Goal: Information Seeking & Learning: Learn about a topic

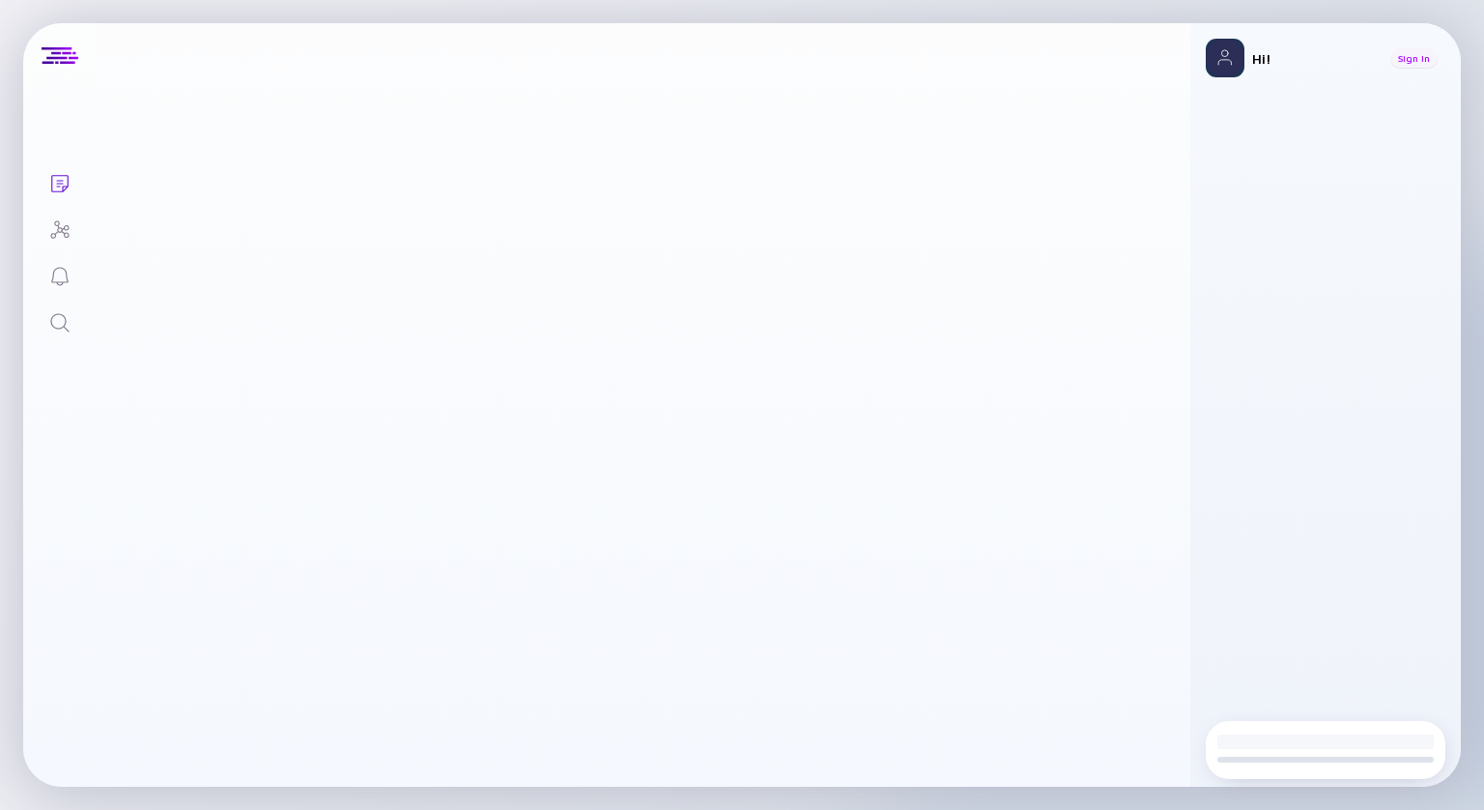
click at [1423, 58] on div "Sign In" at bounding box center [1413, 57] width 47 height 19
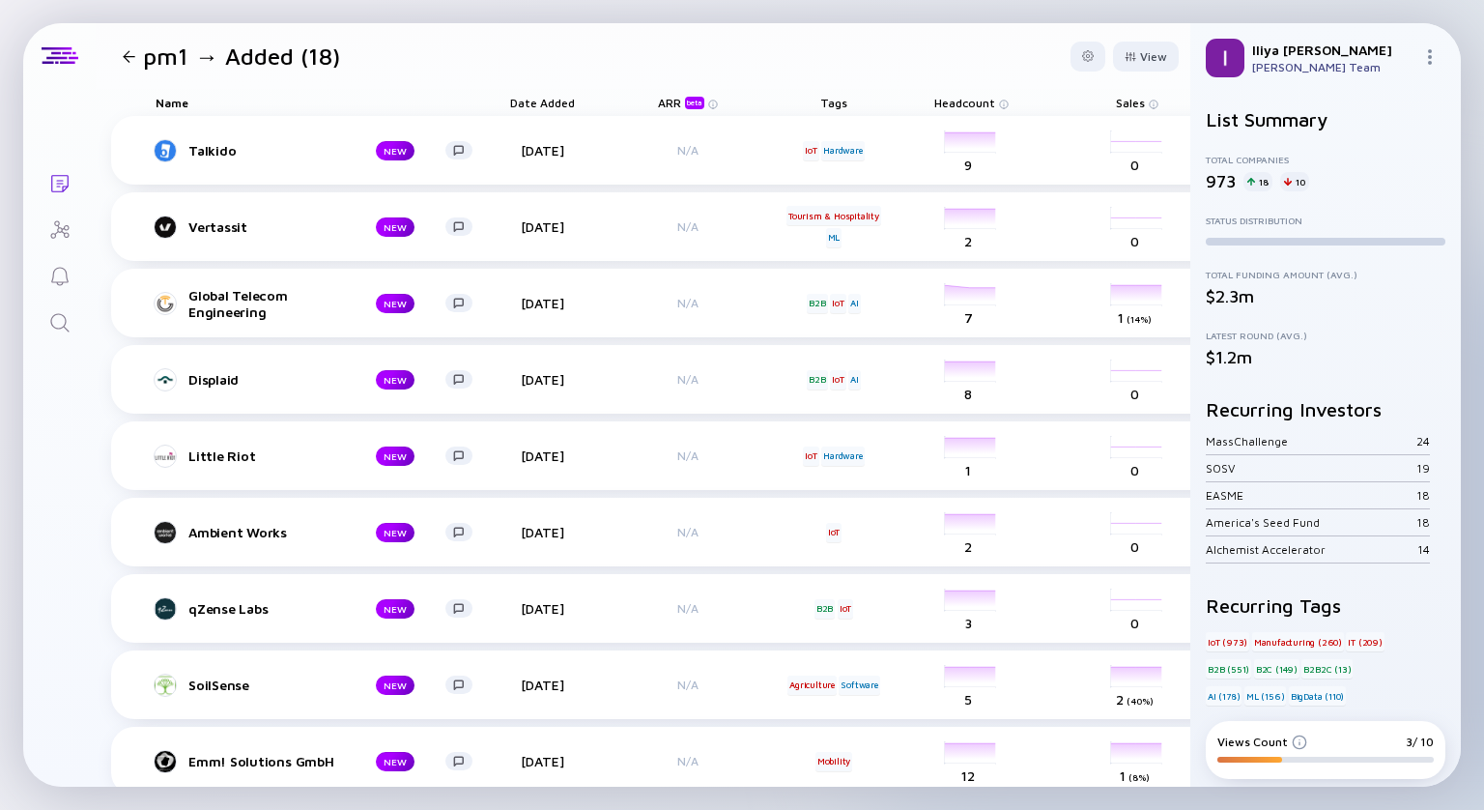
click at [127, 51] on div at bounding box center [129, 56] width 13 height 13
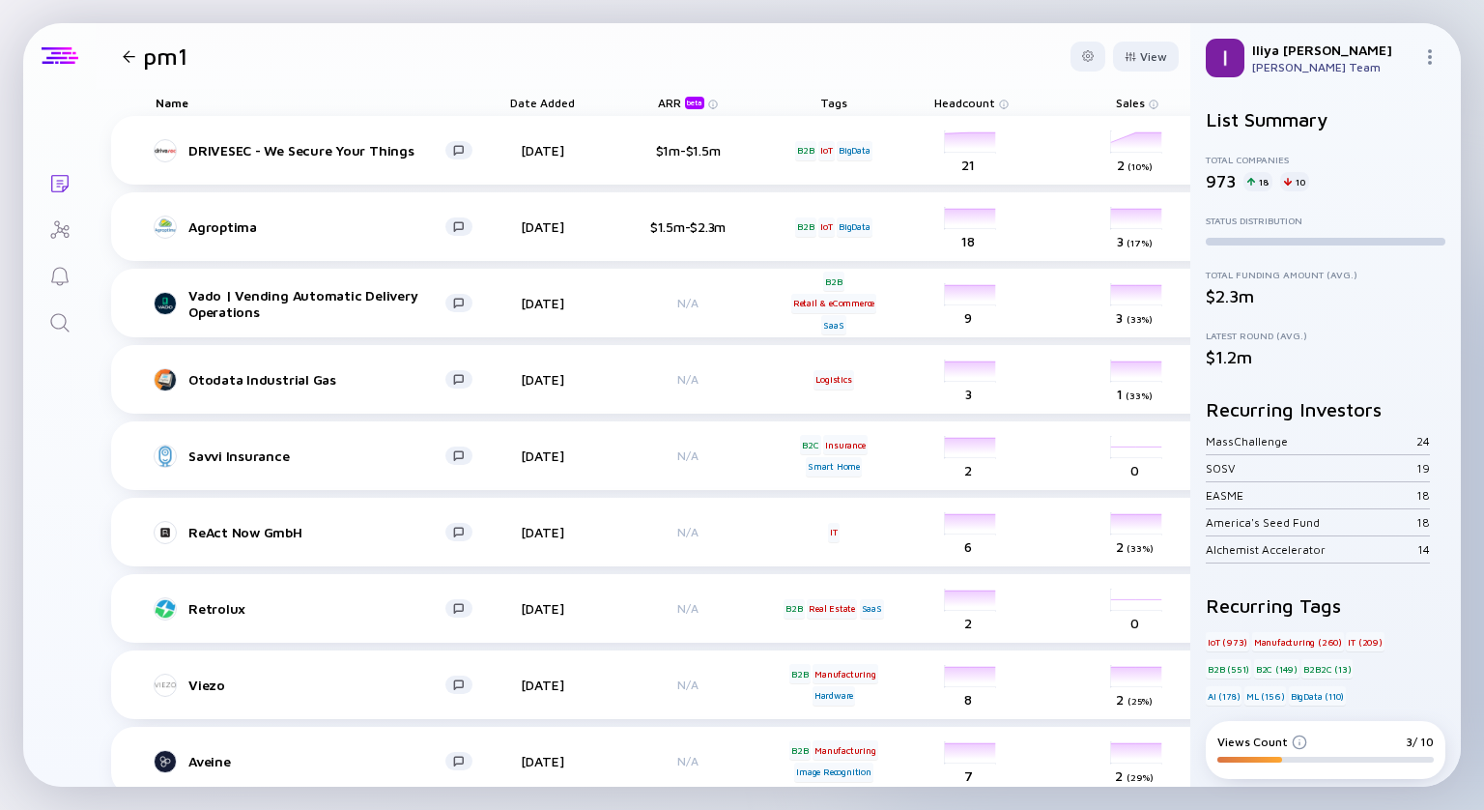
click at [60, 63] on div at bounding box center [60, 55] width 37 height 17
click at [58, 324] on icon "Search" at bounding box center [59, 322] width 23 height 23
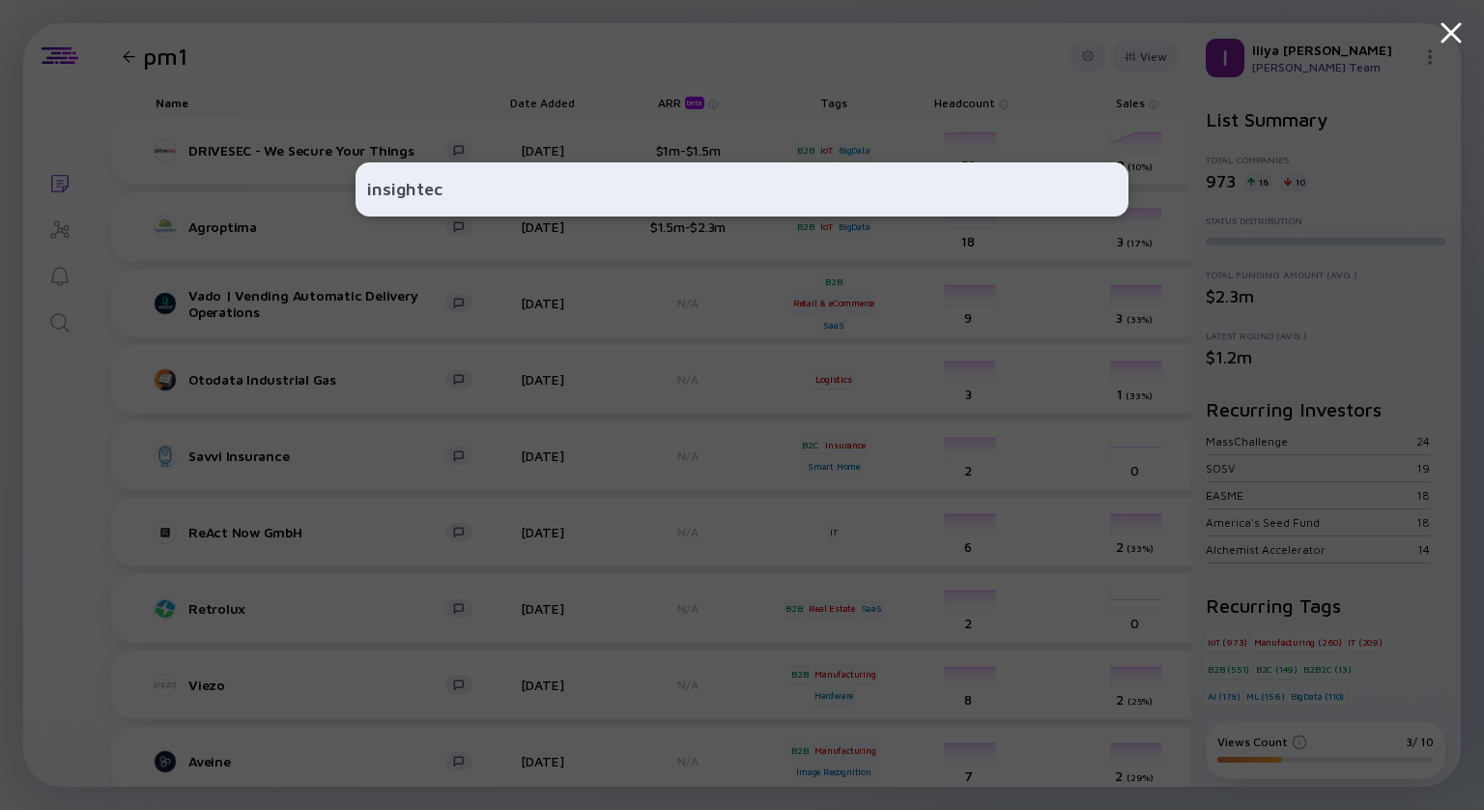
type input "insightec"
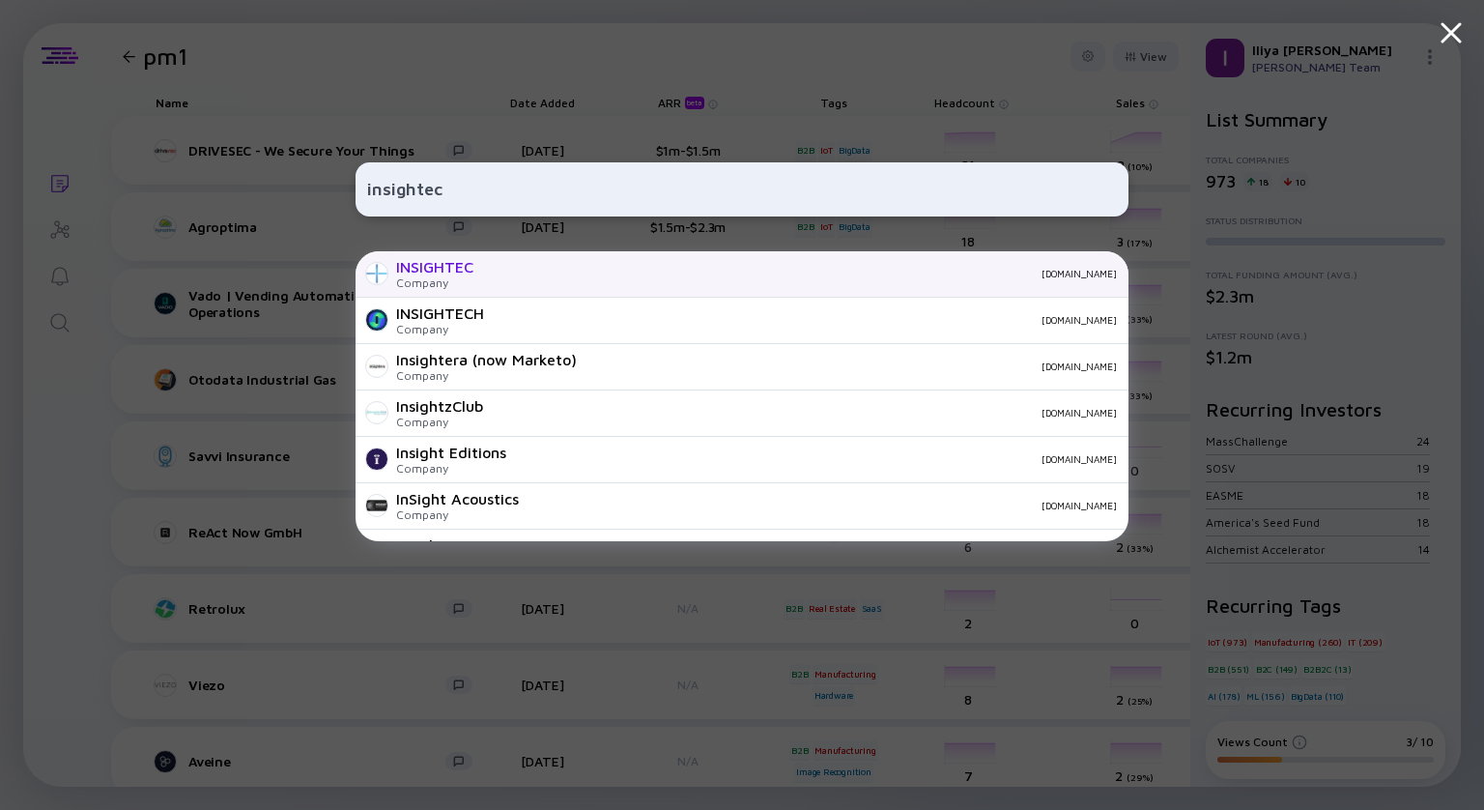
click at [437, 277] on div "Company" at bounding box center [434, 282] width 77 height 14
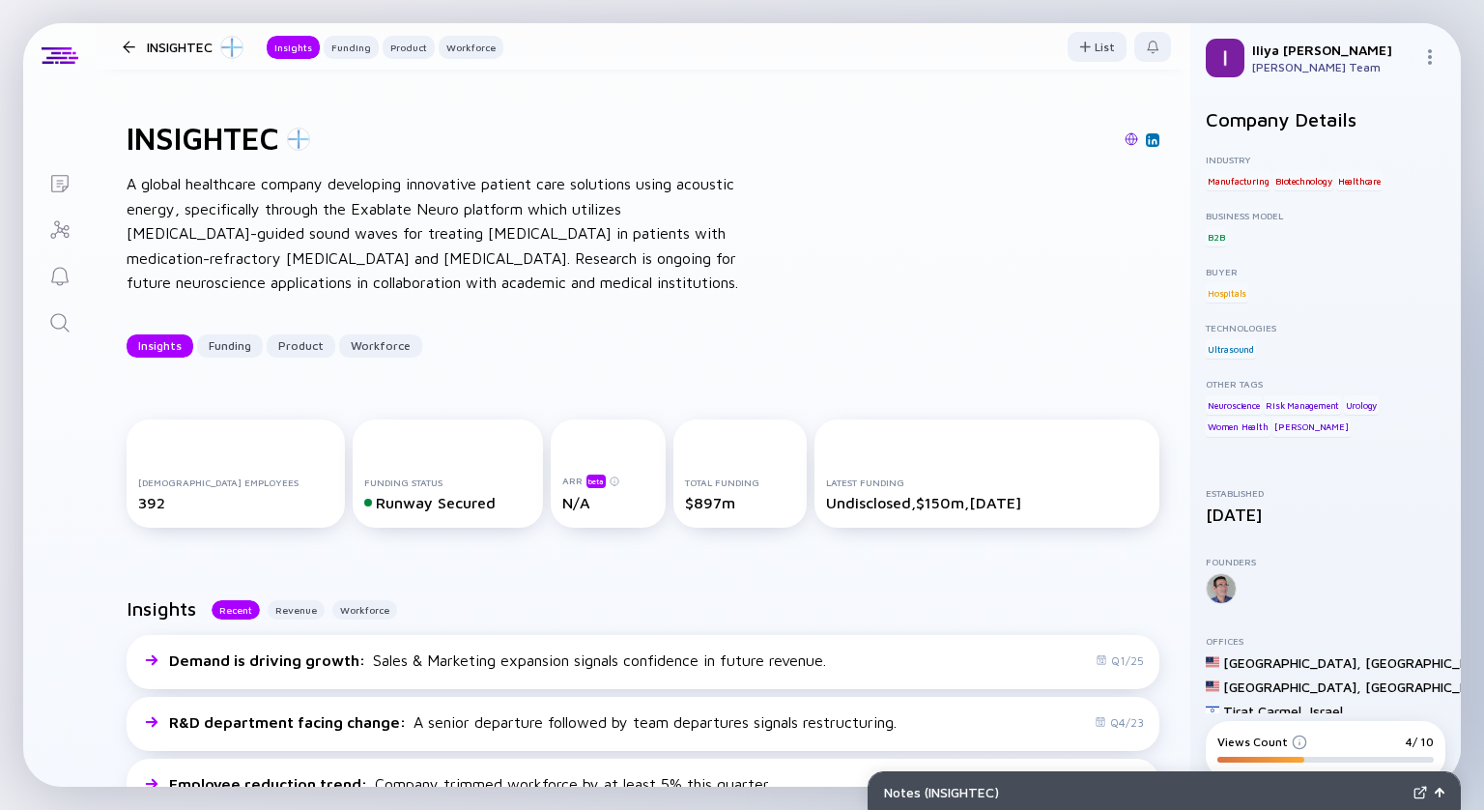
scroll to position [297, 0]
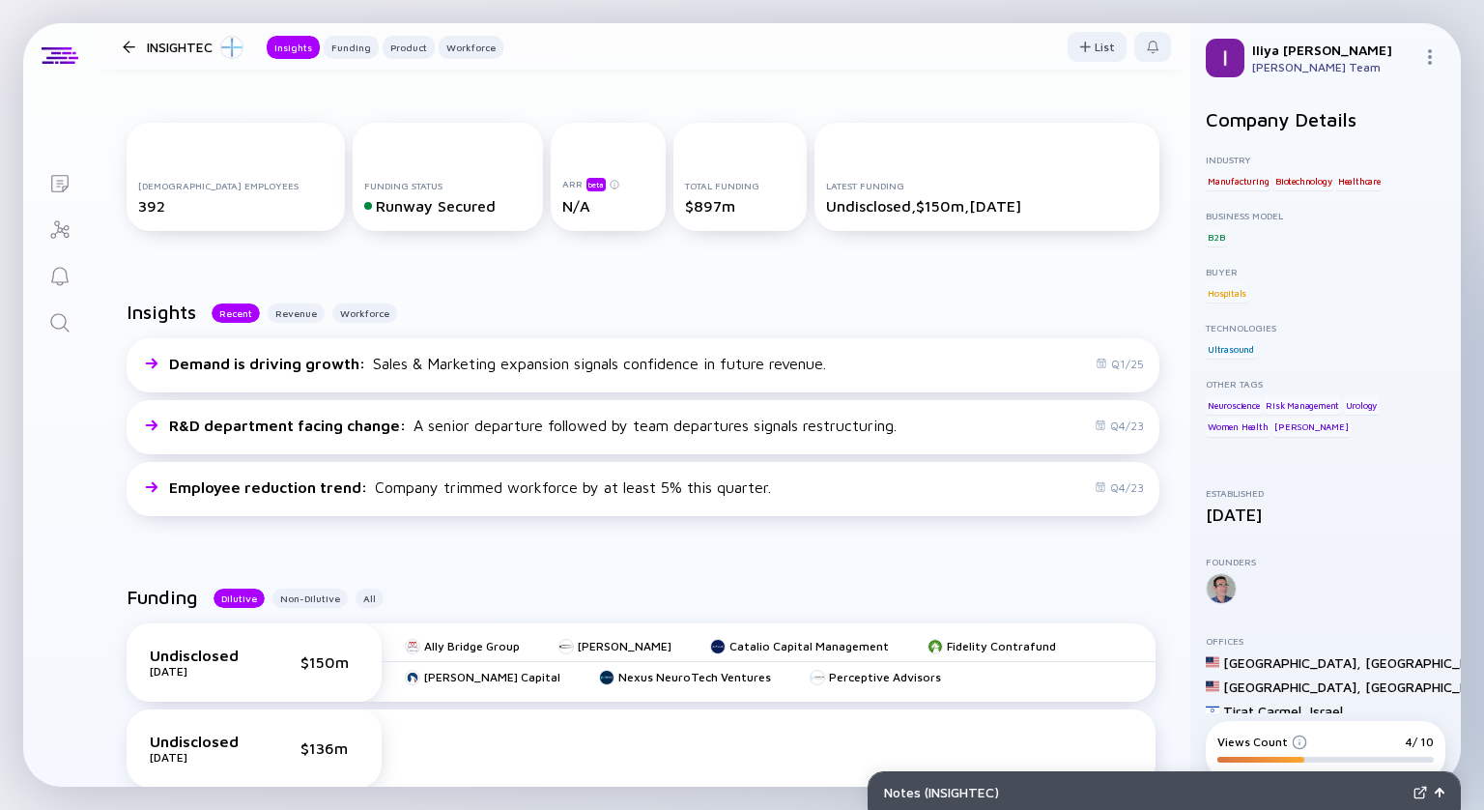
click at [1113, 783] on div "Notes ( INSIGHTEC )" at bounding box center [1145, 791] width 522 height 16
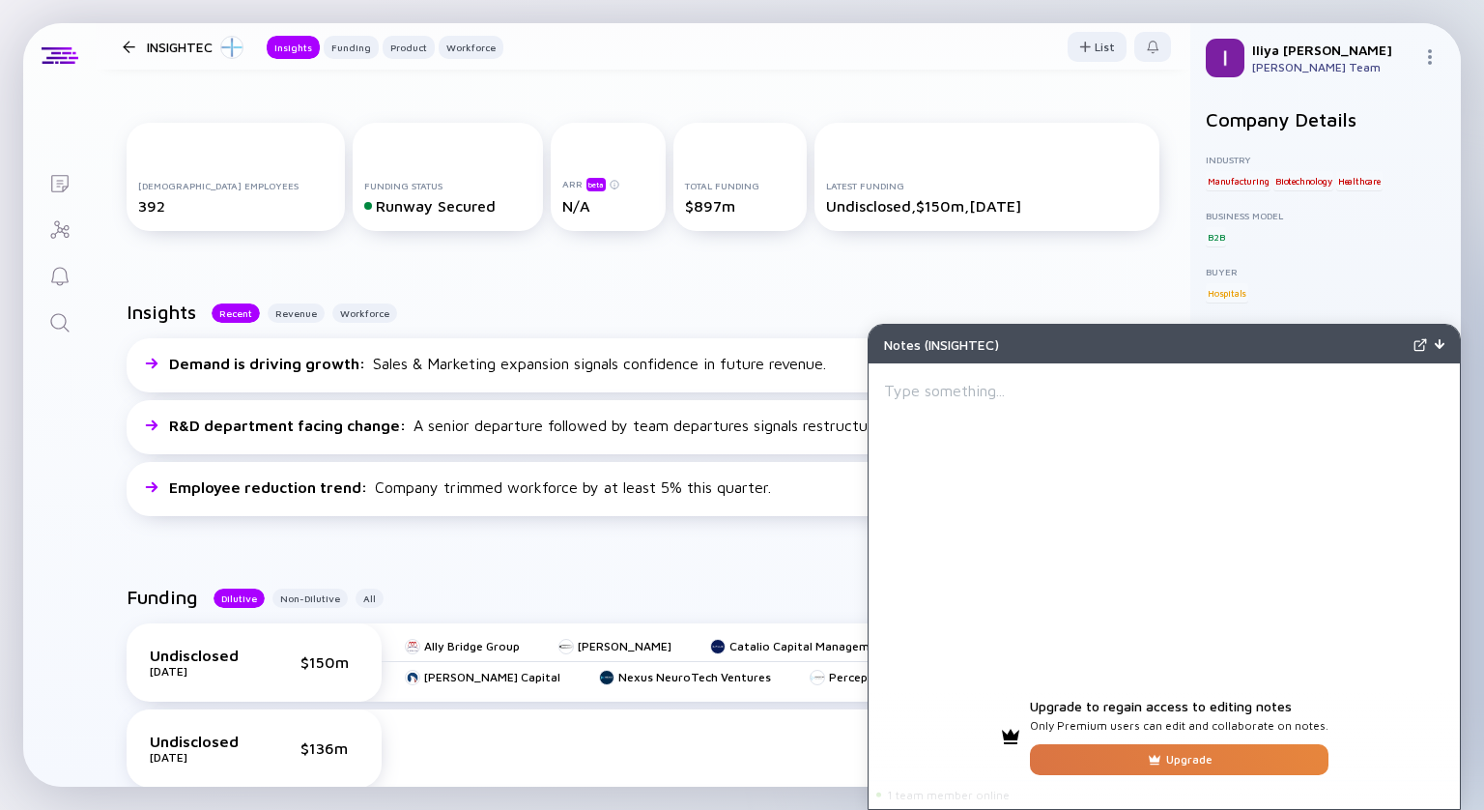
click at [1444, 351] on div at bounding box center [1440, 344] width 10 height 16
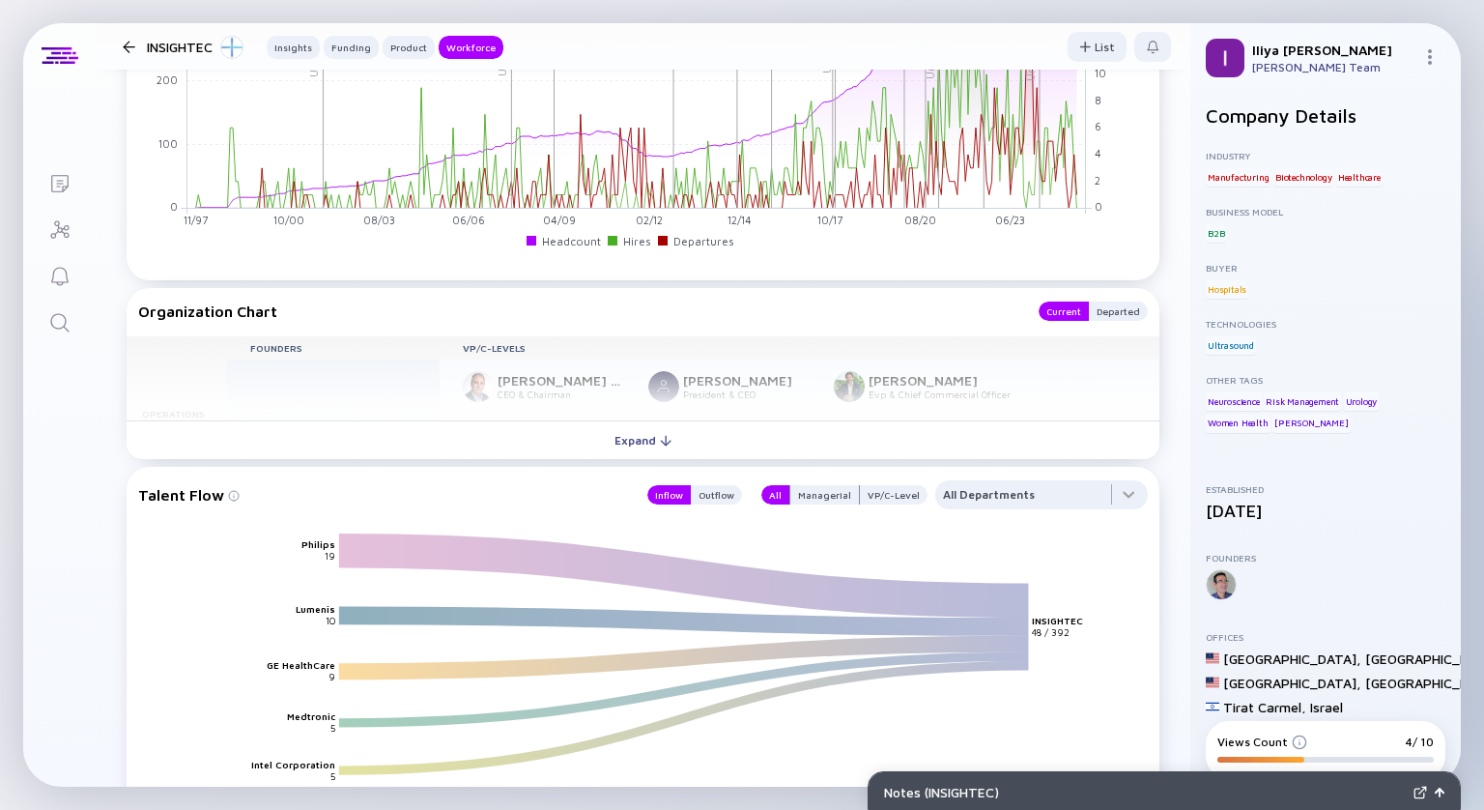
scroll to position [2457, 0]
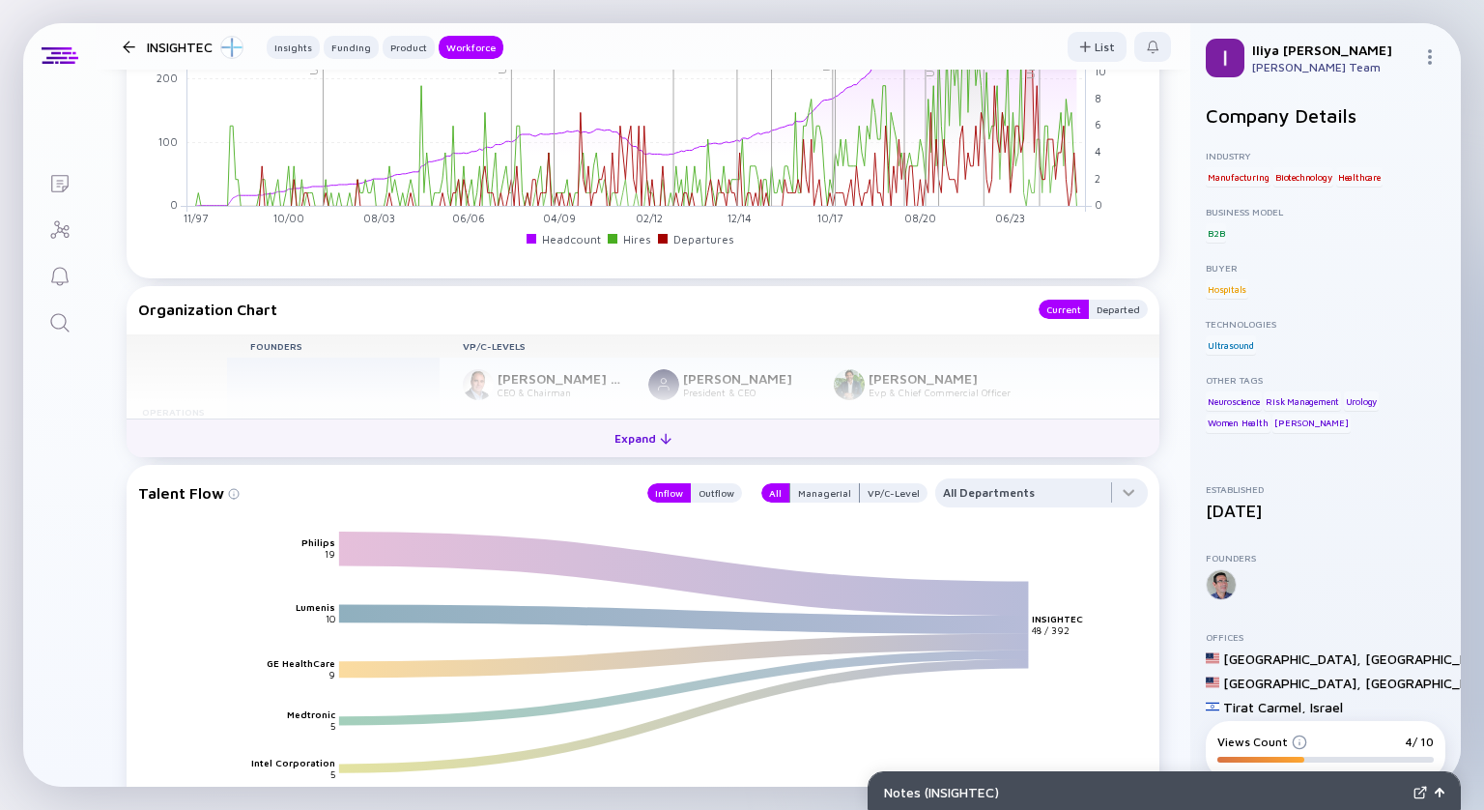
click at [660, 434] on div at bounding box center [666, 439] width 12 height 12
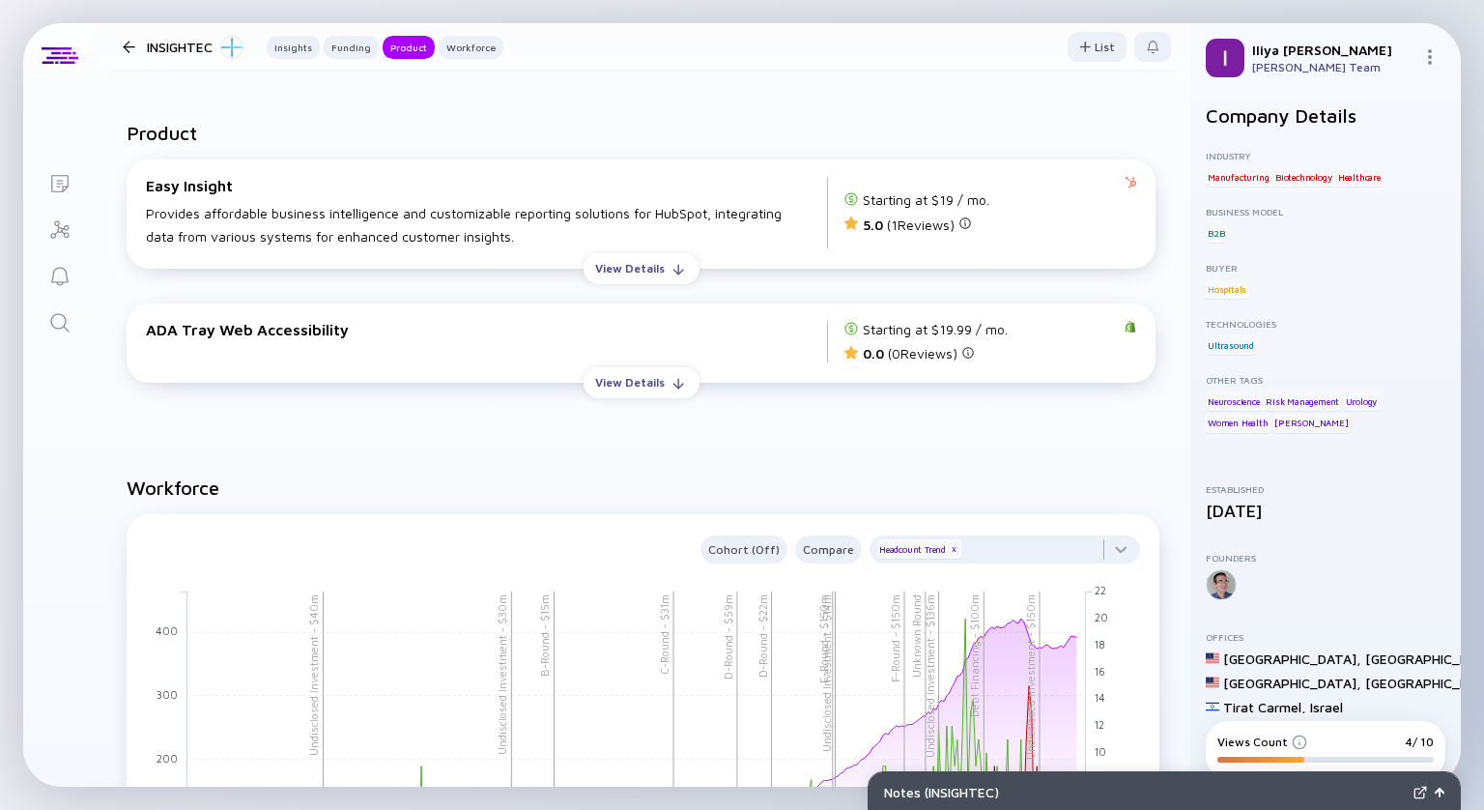
scroll to position [1748, 0]
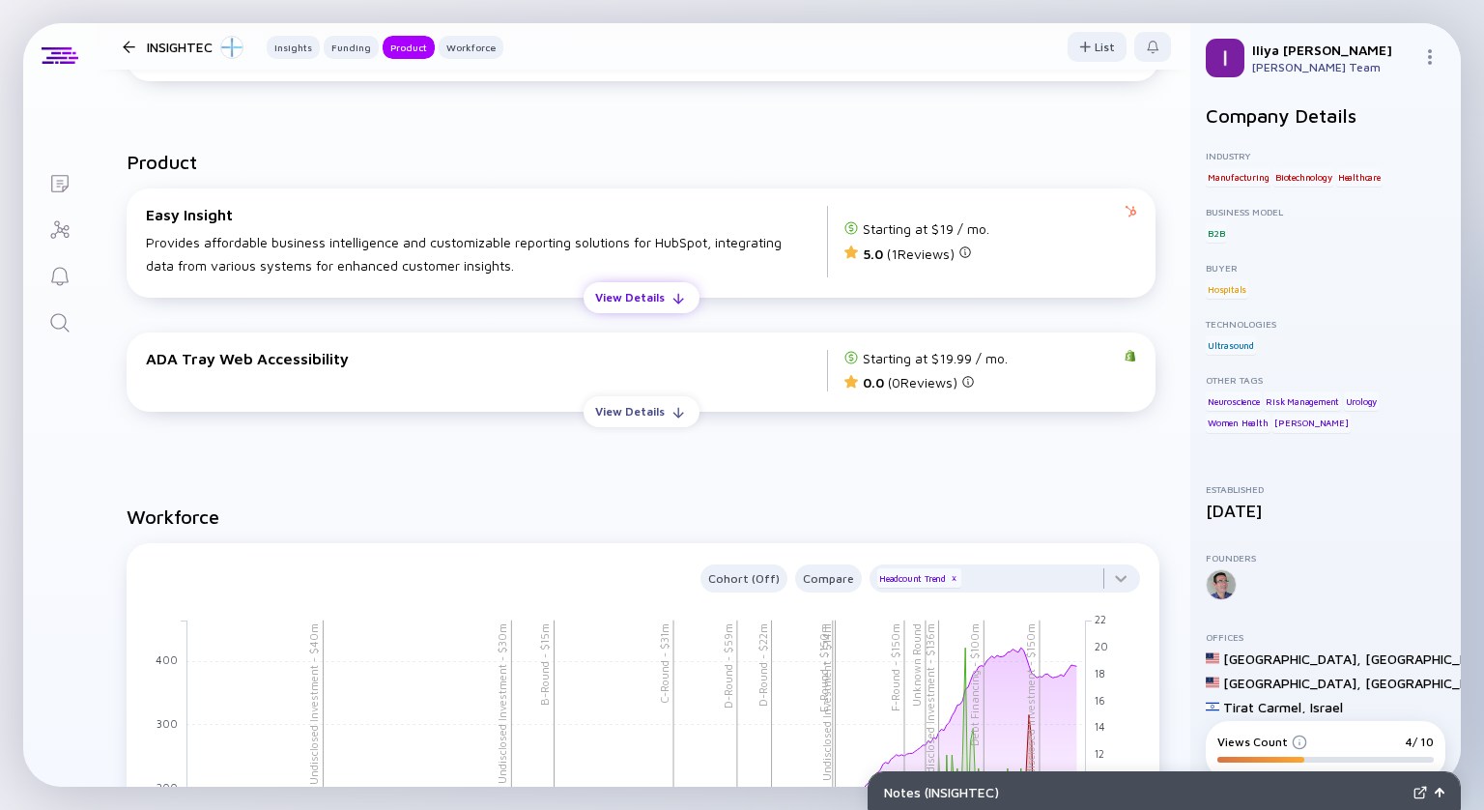
click at [612, 298] on div "View Details" at bounding box center [629, 297] width 93 height 30
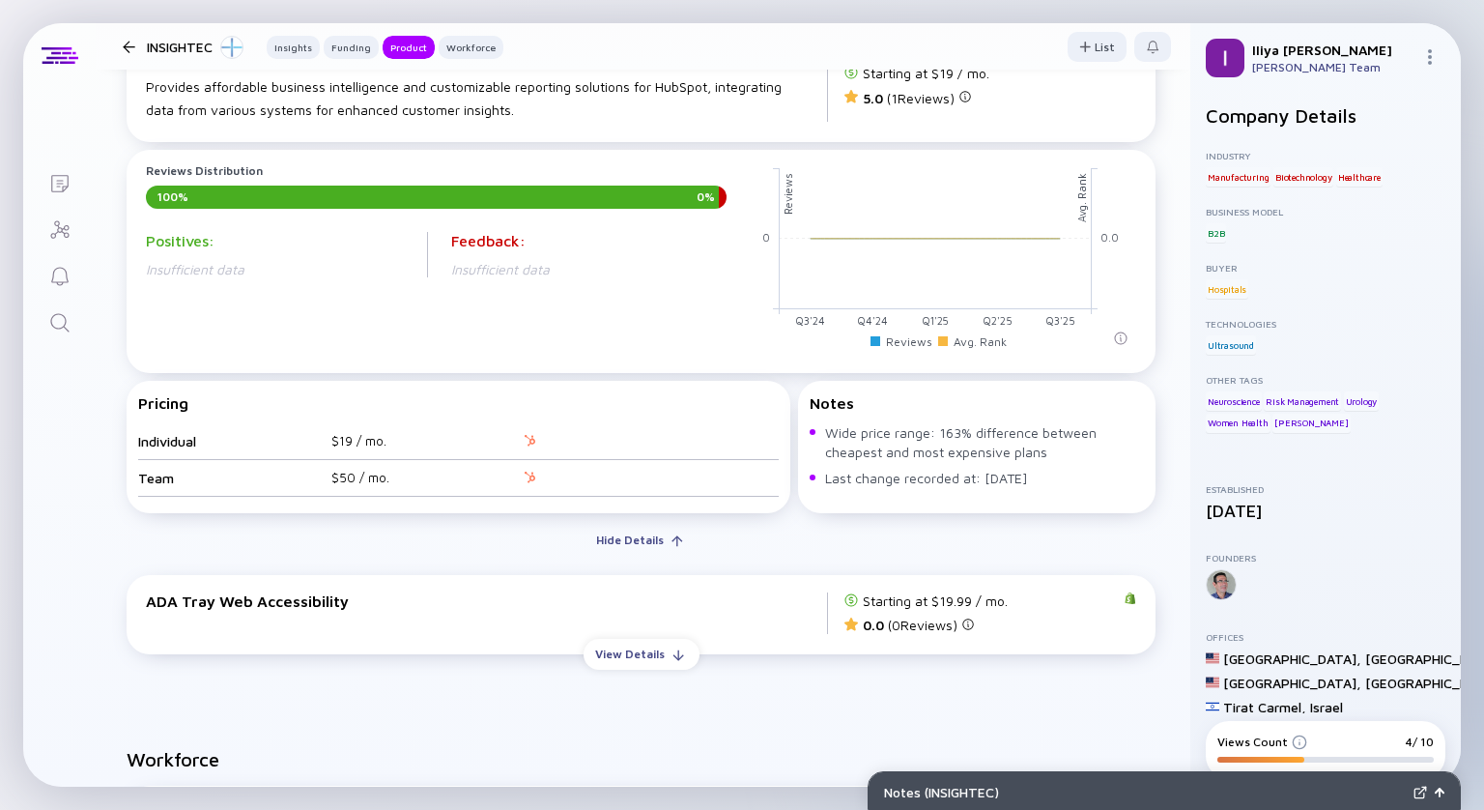
scroll to position [1902, 0]
click at [645, 662] on div "View Details" at bounding box center [629, 655] width 93 height 30
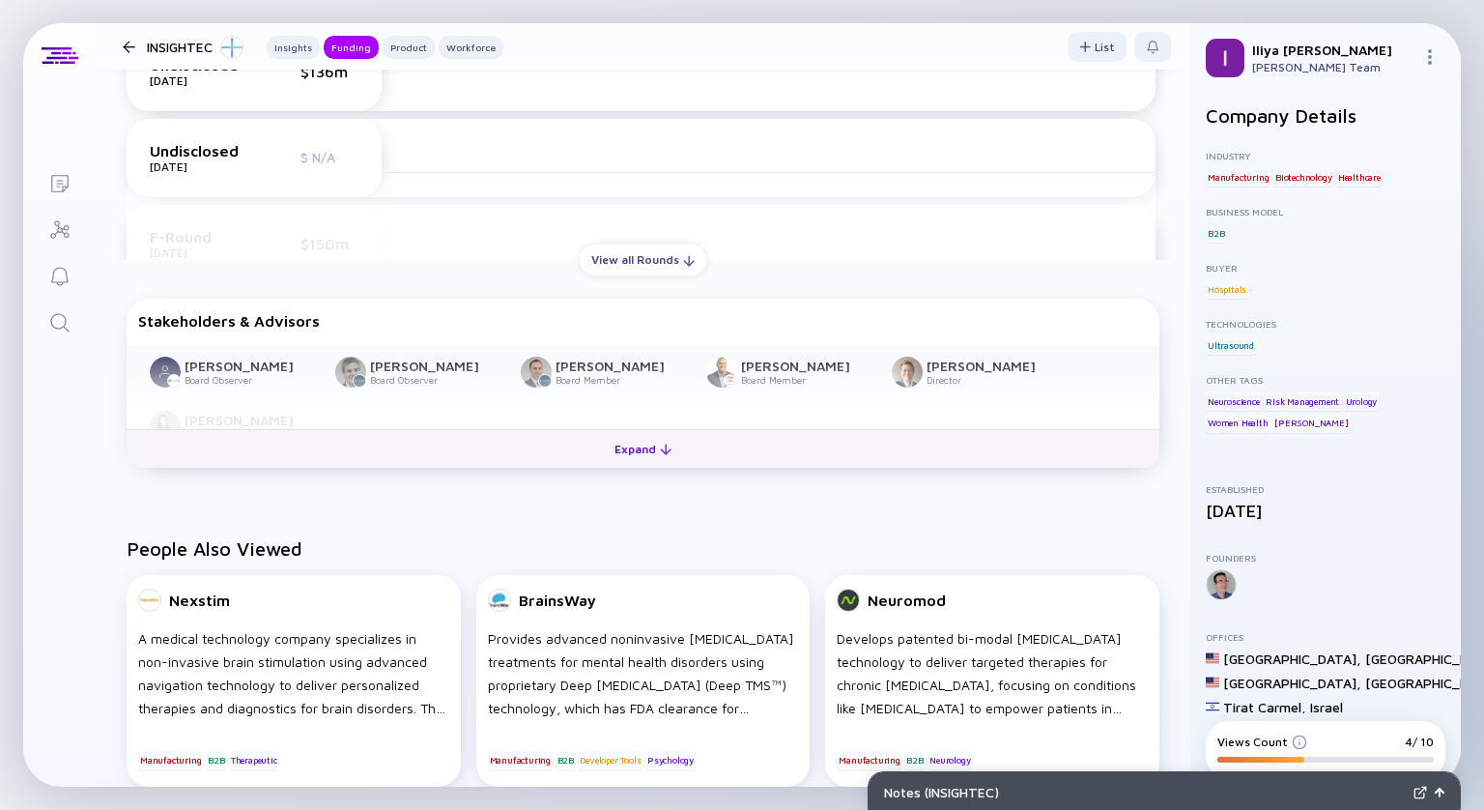
scroll to position [964, 0]
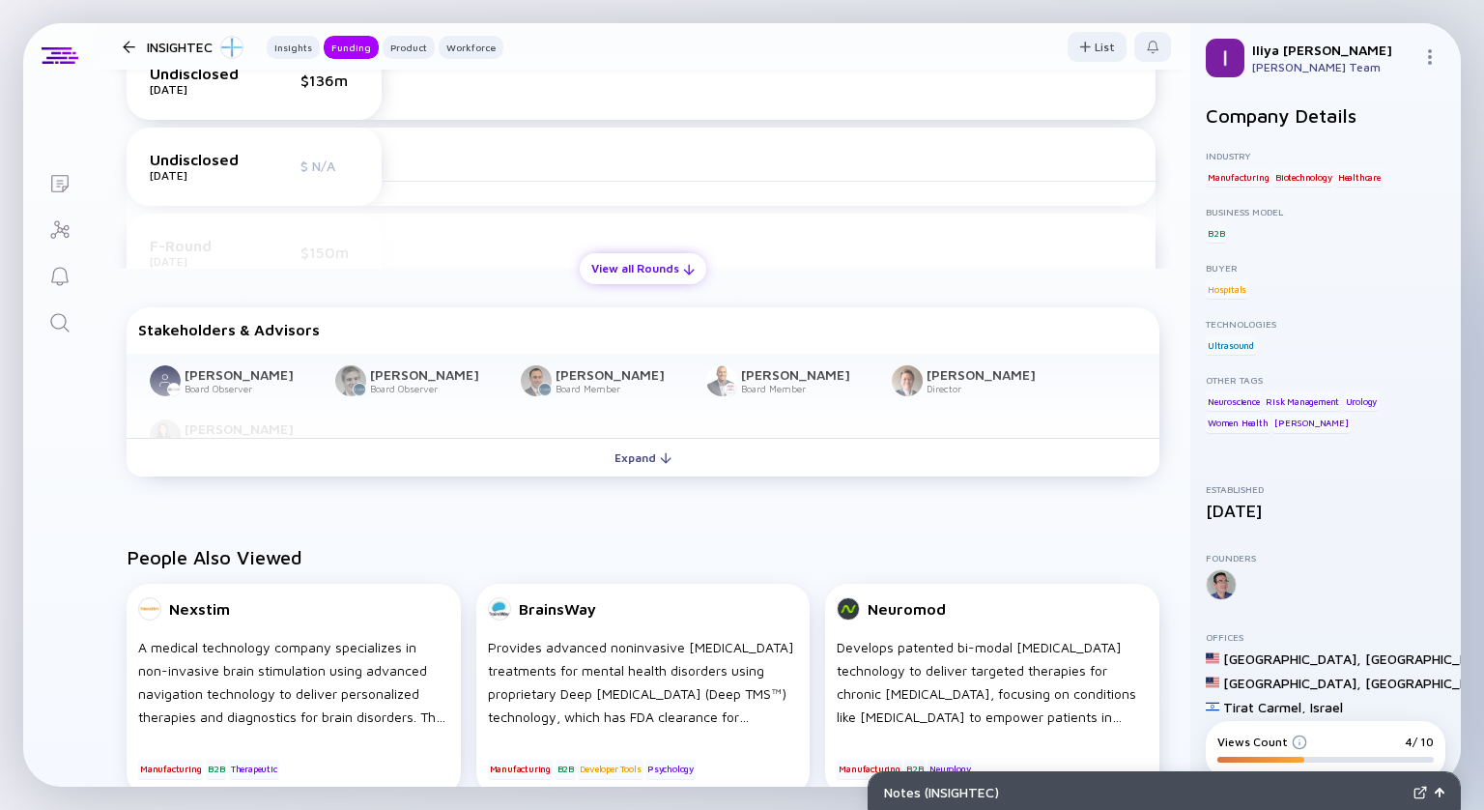
click at [665, 274] on div "View all Rounds" at bounding box center [643, 268] width 127 height 30
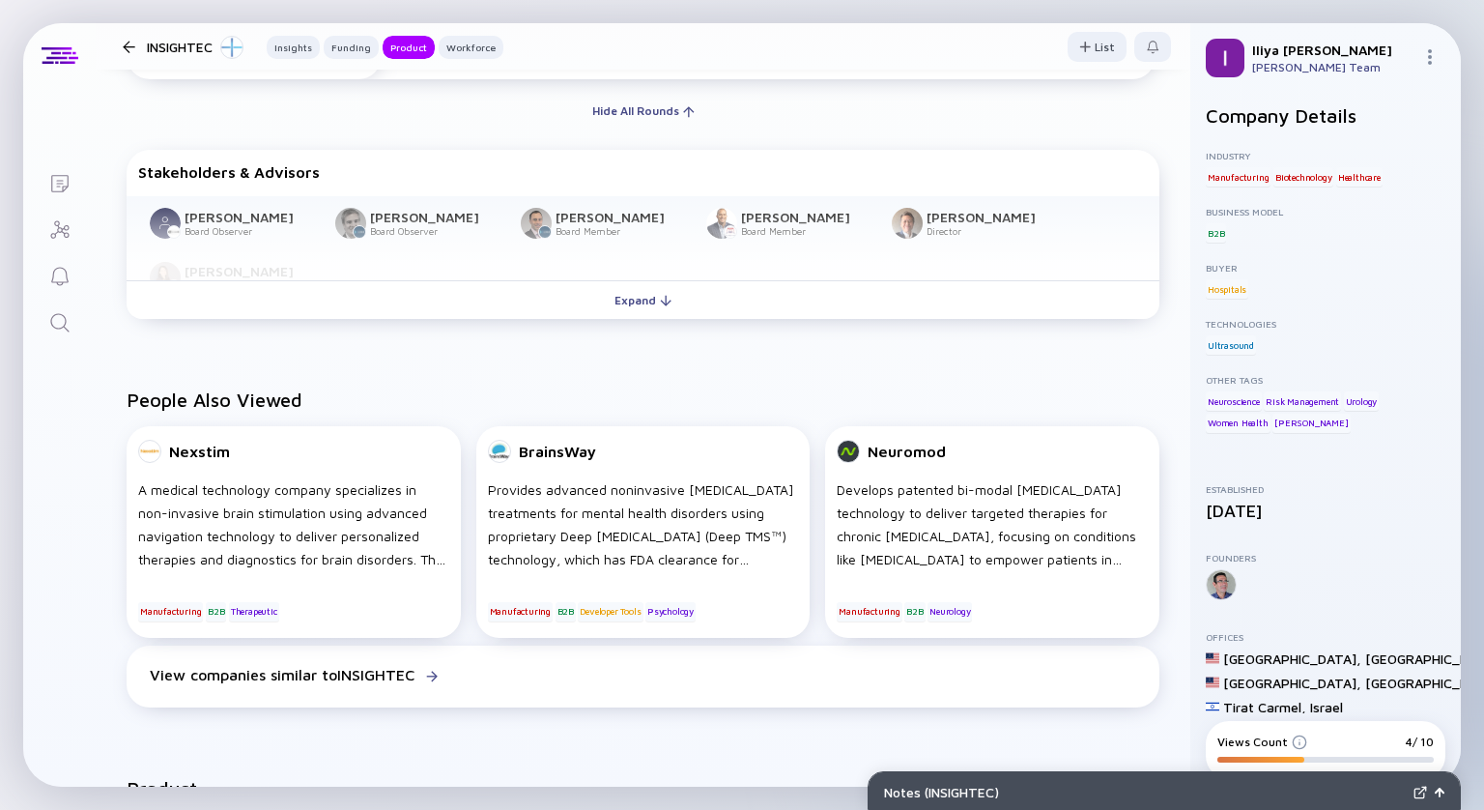
scroll to position [1867, 0]
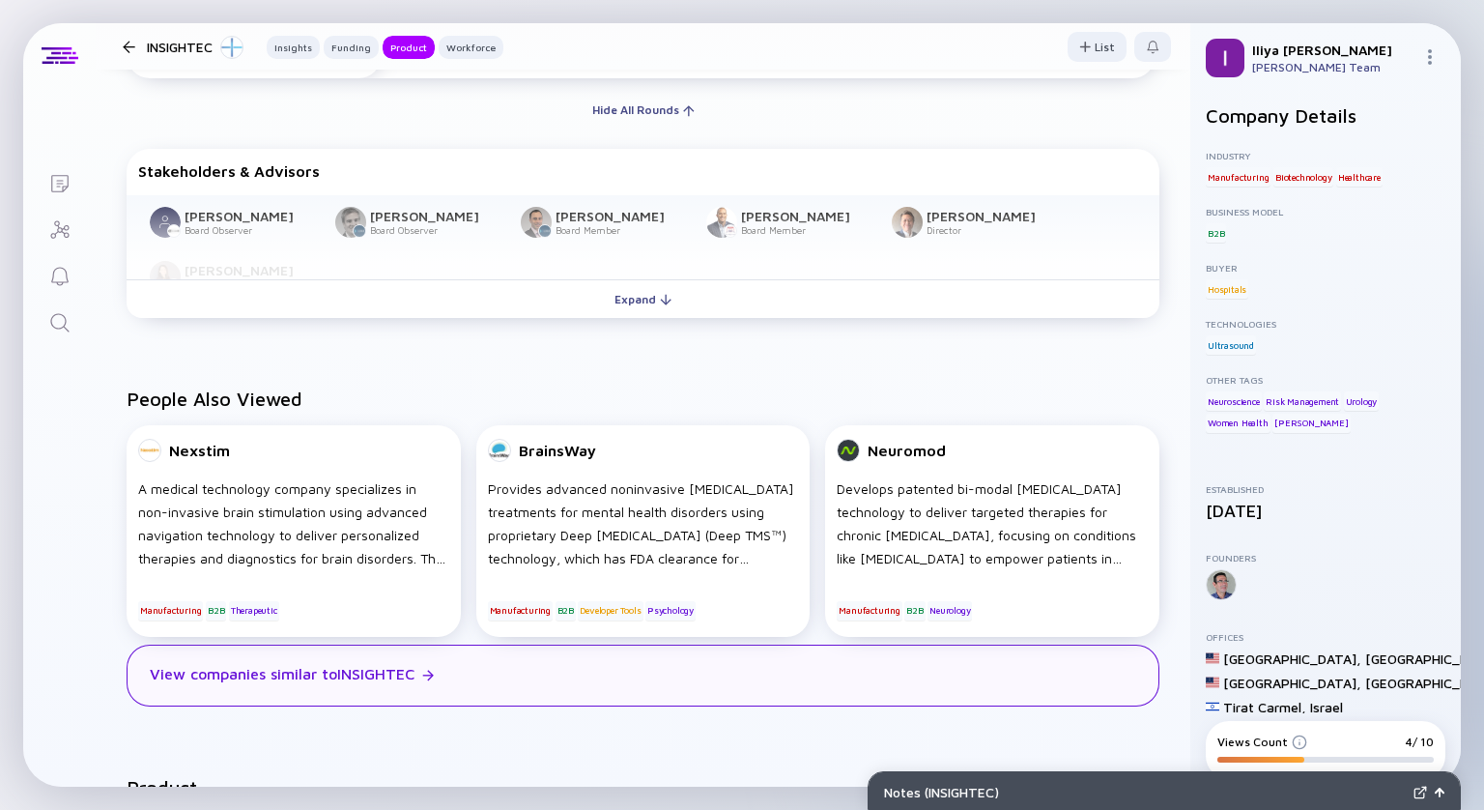
click at [359, 676] on div "View companies similar to INSIGHTEC" at bounding box center [643, 675] width 1033 height 62
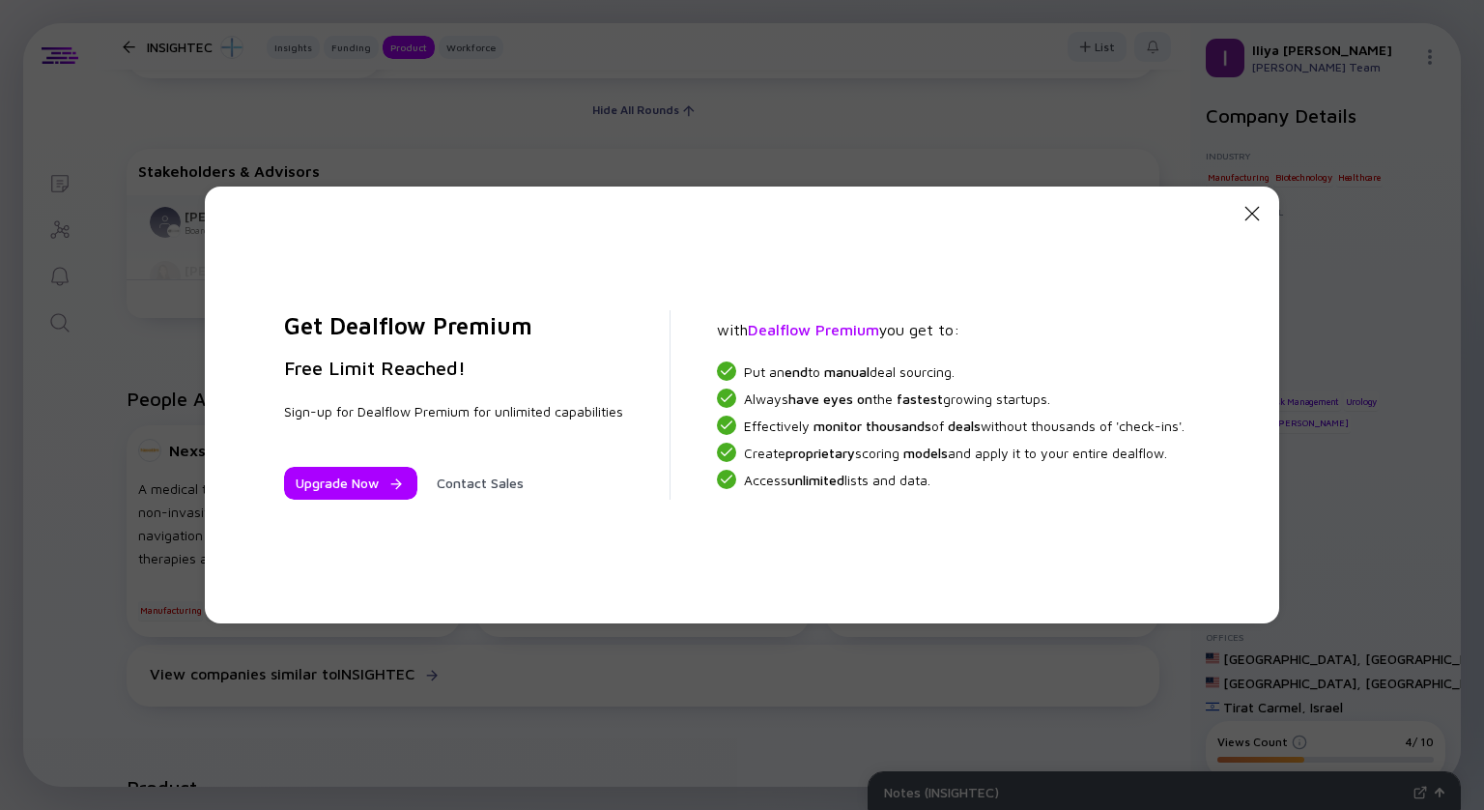
click at [1259, 213] on icon "Close Modal" at bounding box center [1251, 213] width 23 height 23
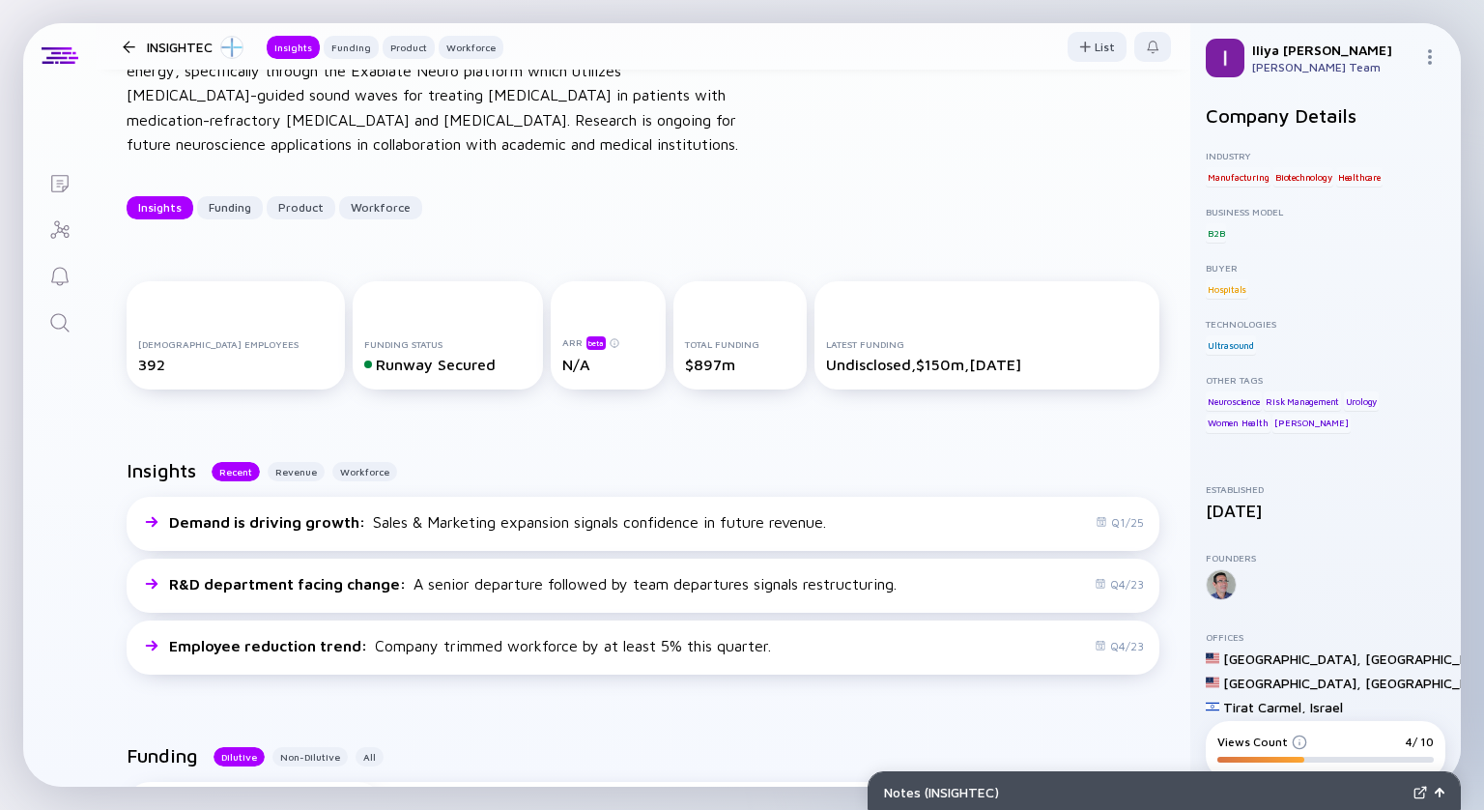
scroll to position [137, 0]
click at [311, 201] on div "Product" at bounding box center [301, 208] width 69 height 30
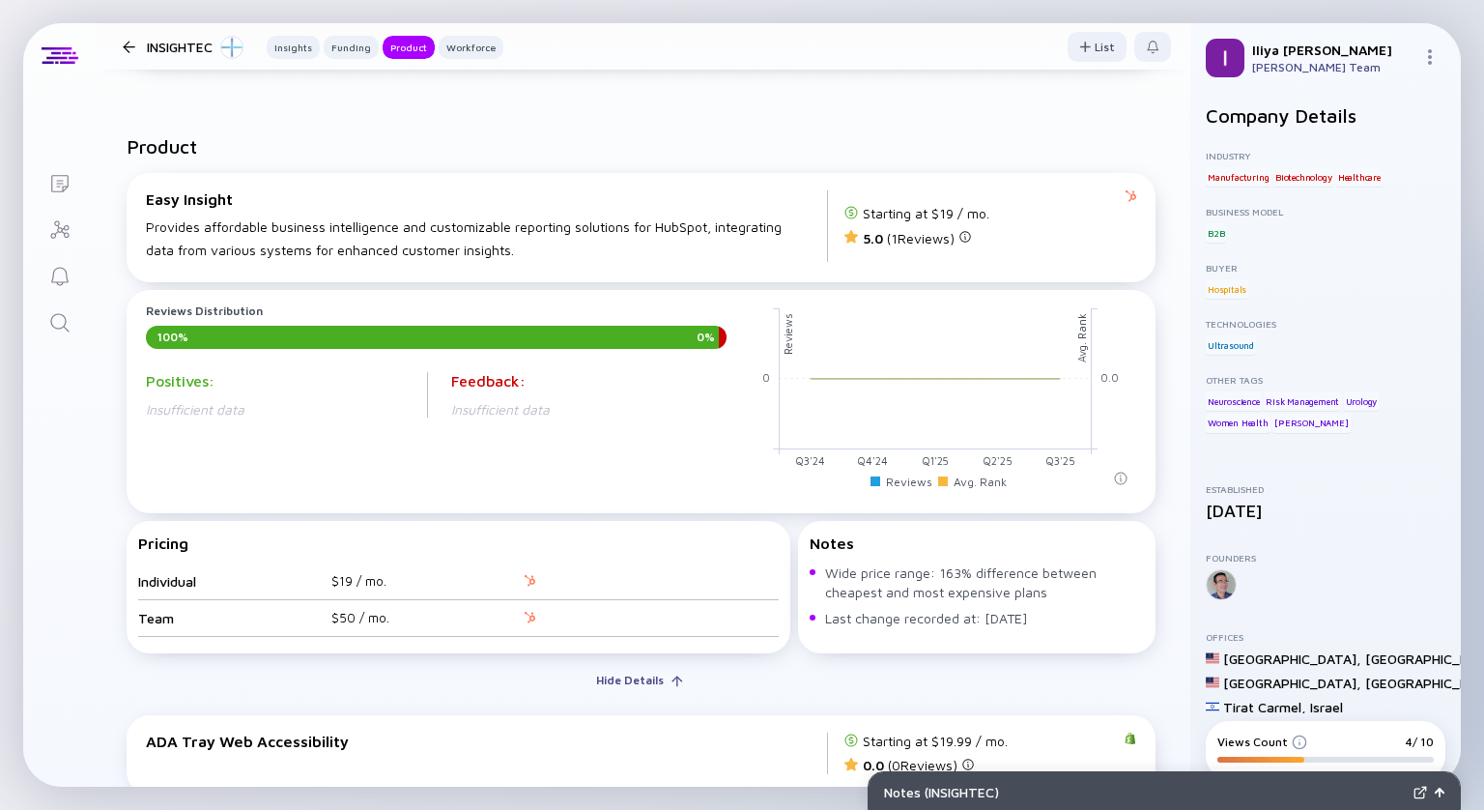
scroll to position [2504, 0]
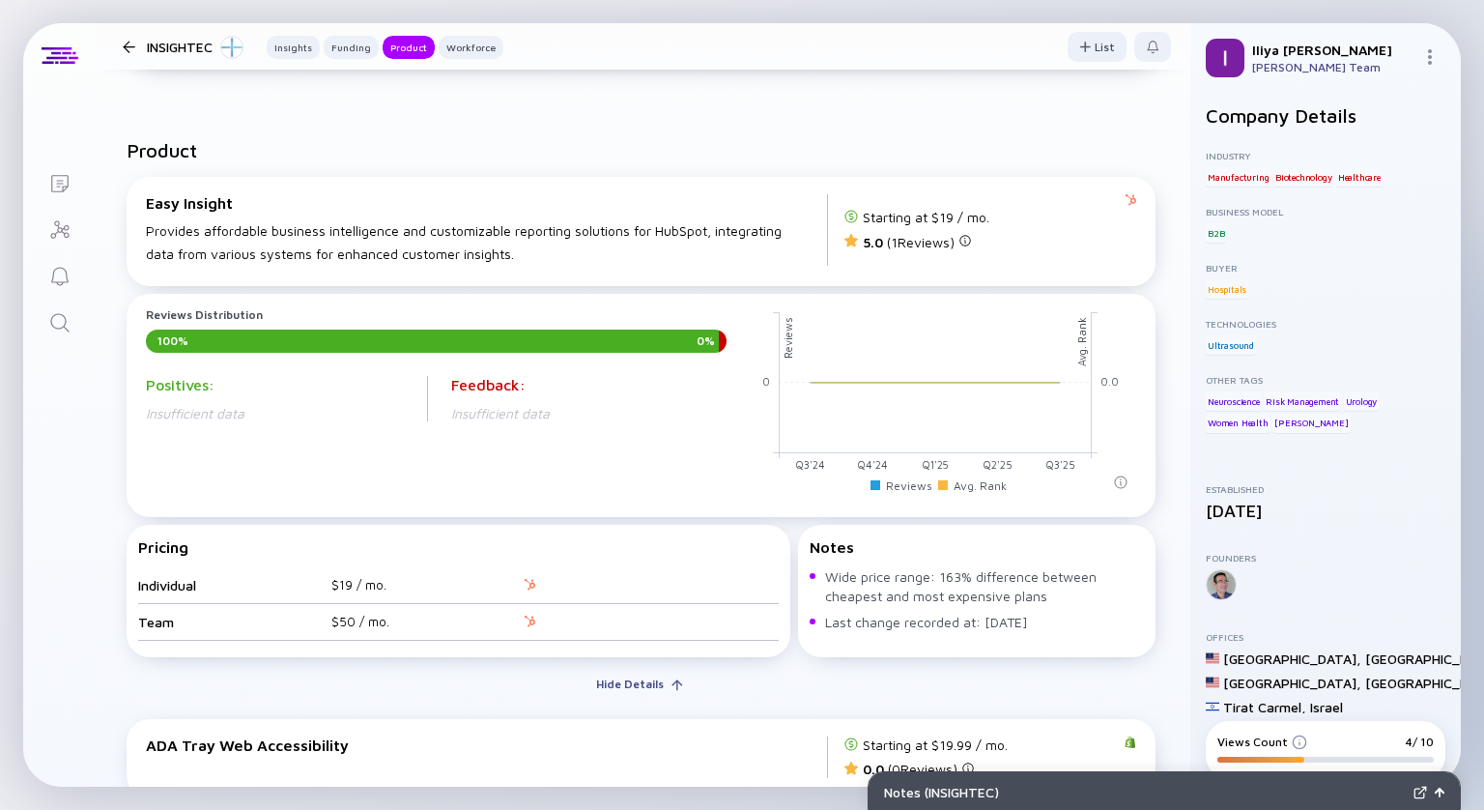
click at [1236, 345] on div "Ultrasound" at bounding box center [1231, 344] width 50 height 19
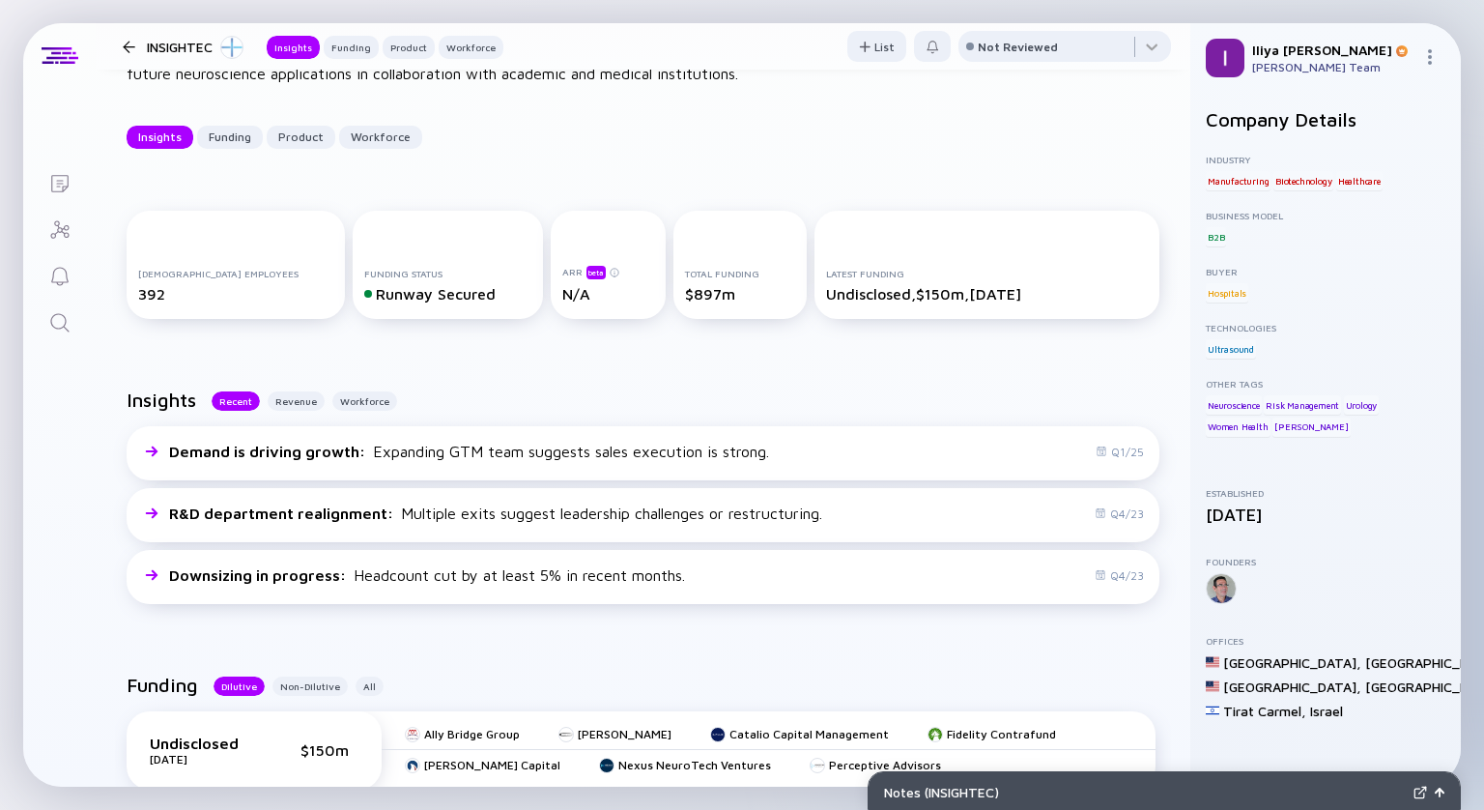
scroll to position [305, 0]
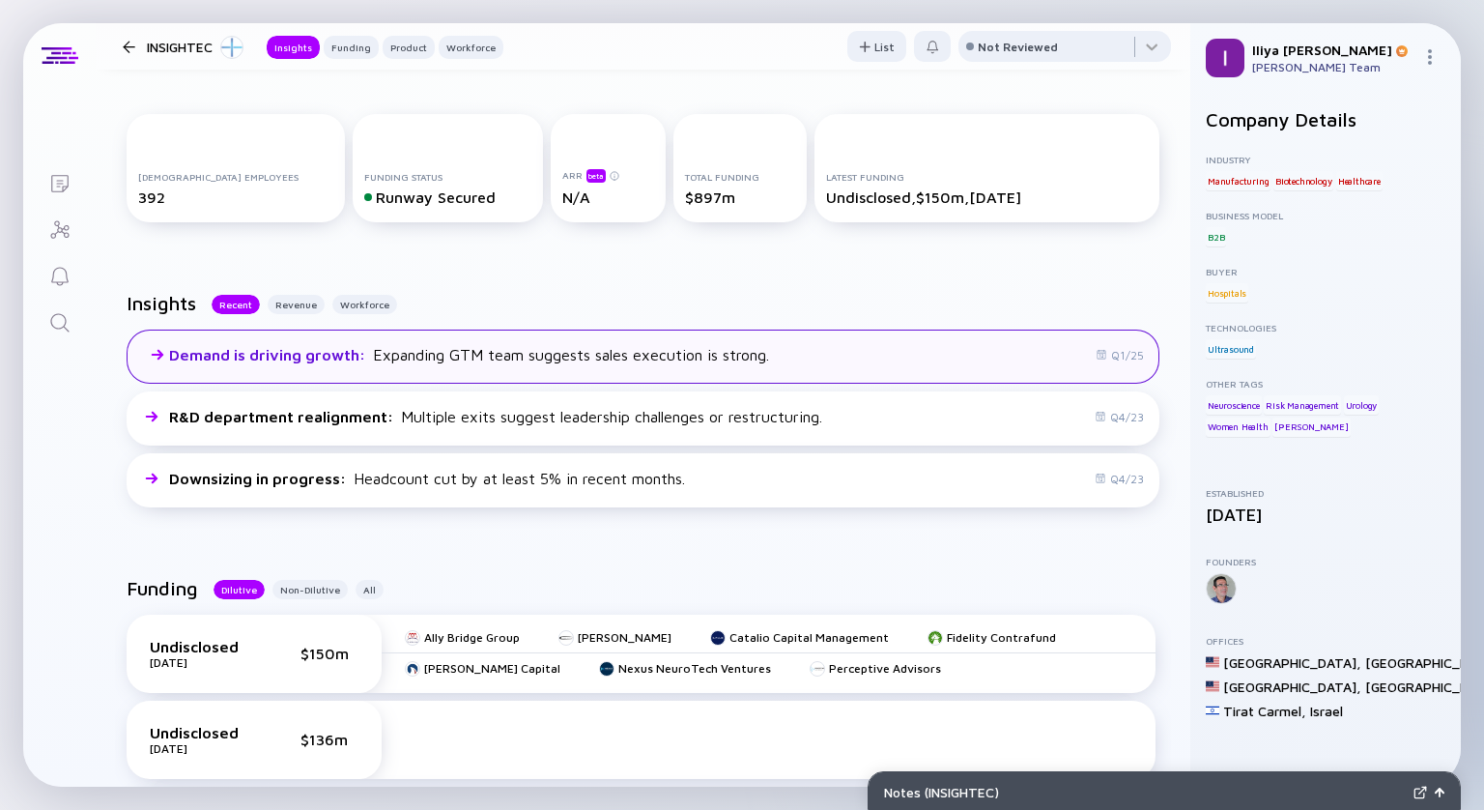
click at [155, 354] on icon at bounding box center [157, 355] width 12 height 12
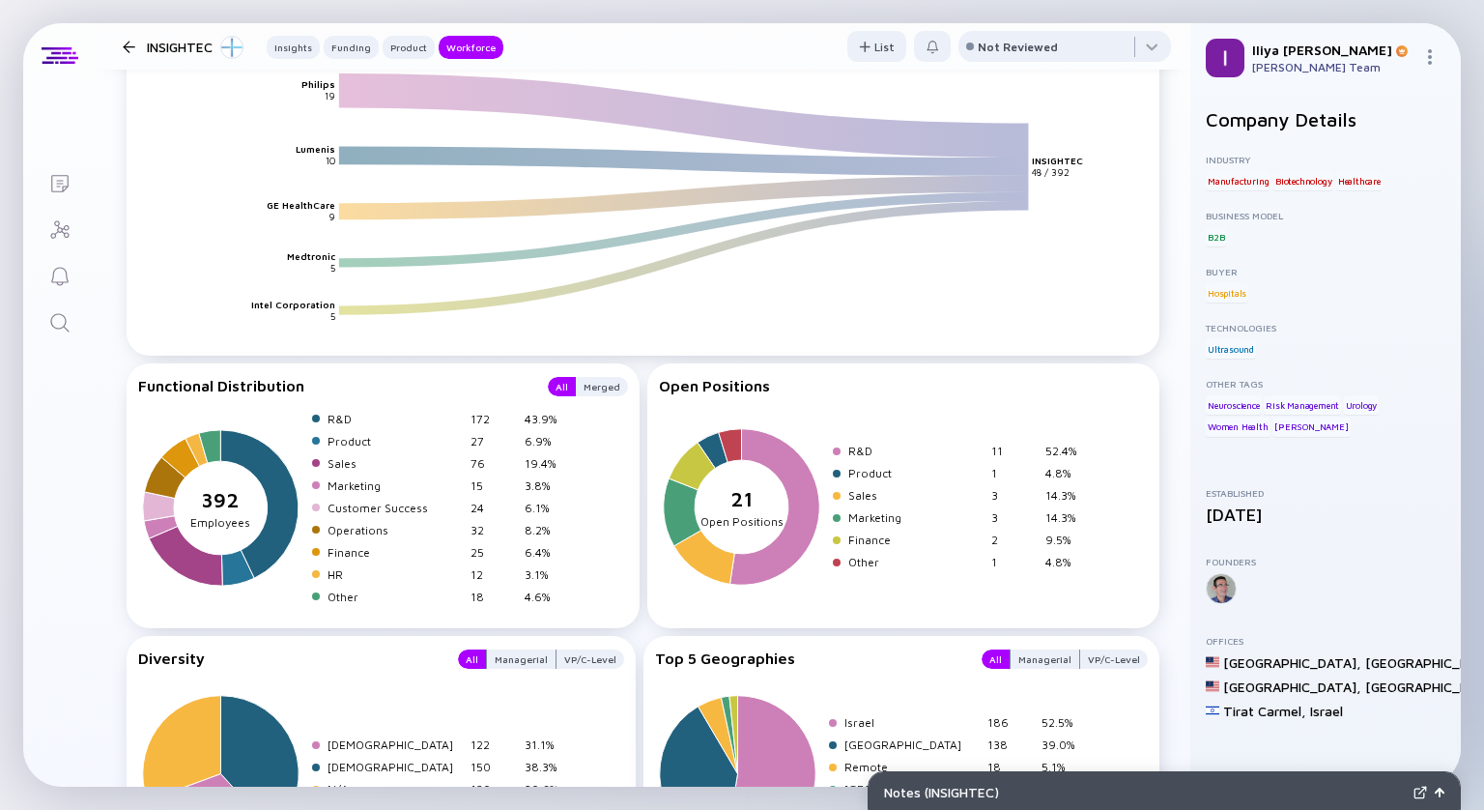
scroll to position [2916, 0]
